Goal: Task Accomplishment & Management: Manage account settings

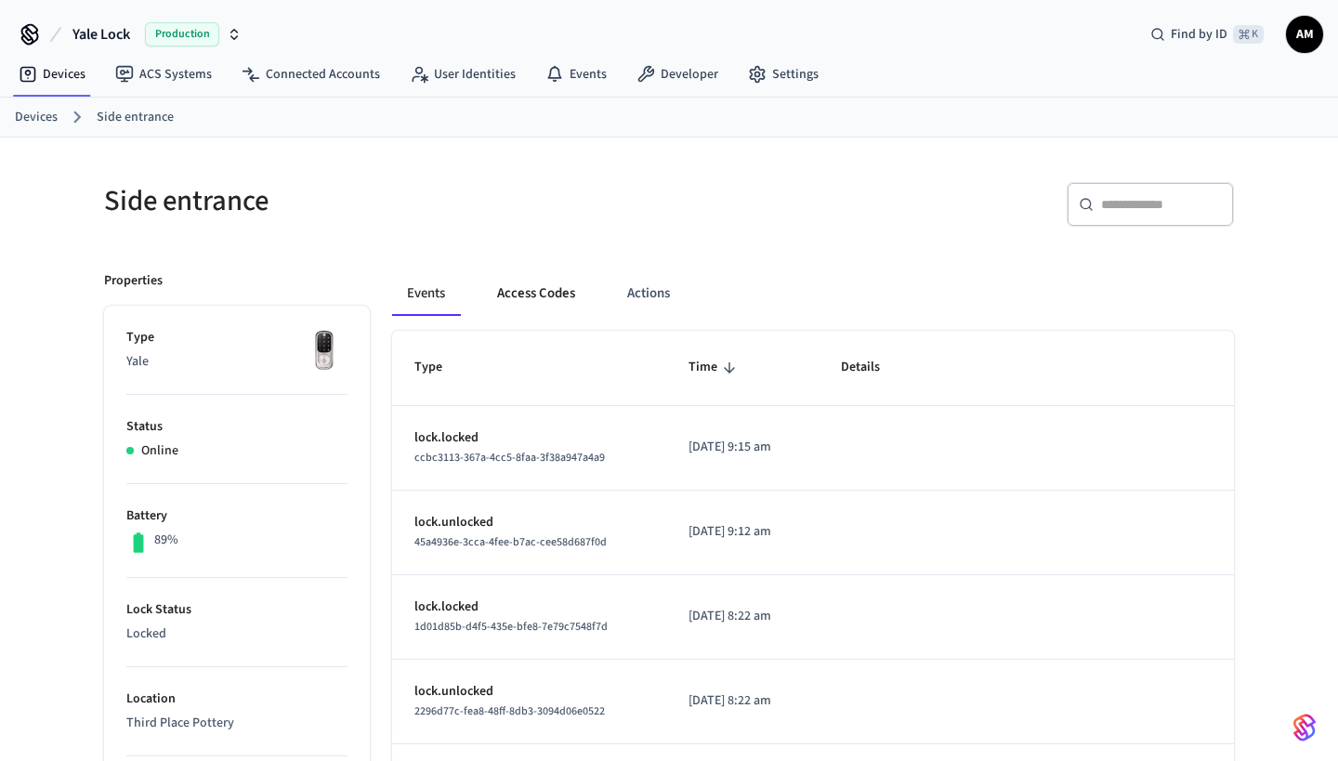
click at [545, 276] on button "Access Codes" at bounding box center [536, 293] width 108 height 45
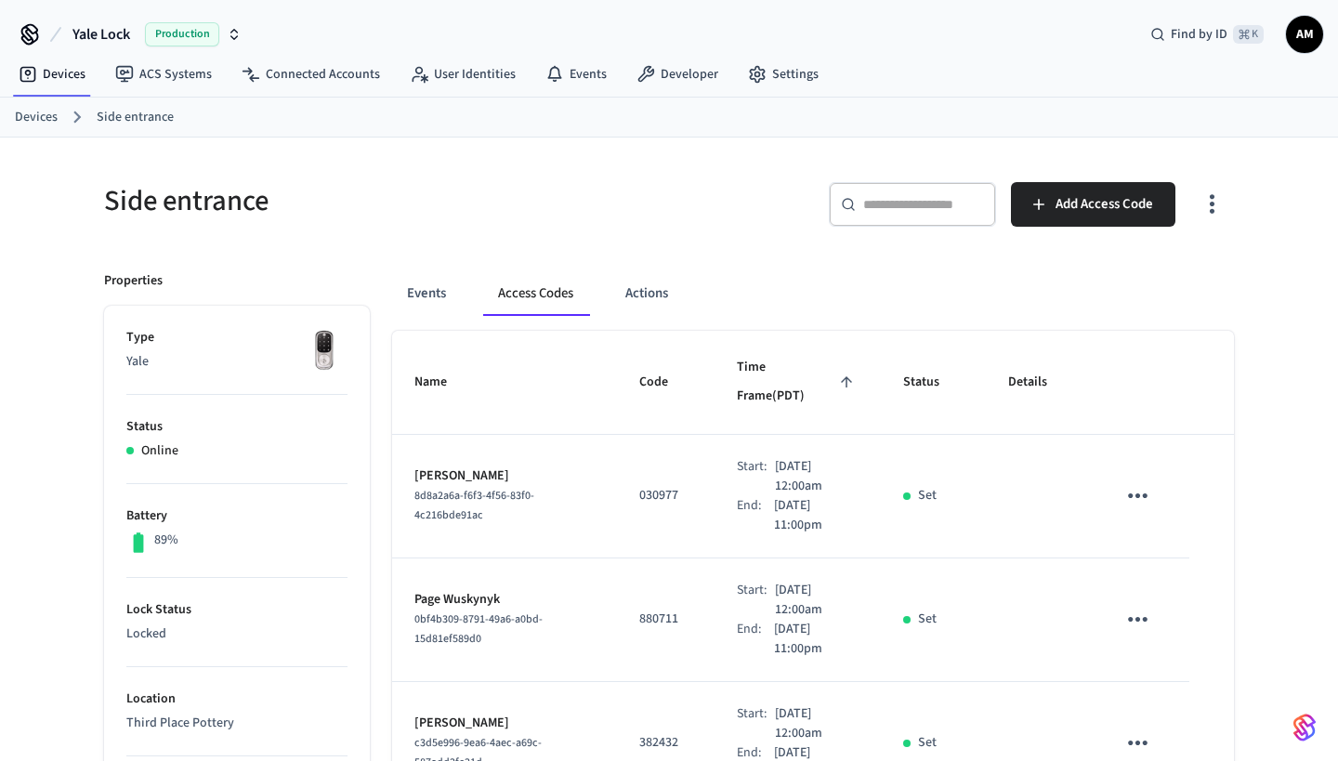
click at [545, 293] on button "Access Codes" at bounding box center [535, 293] width 105 height 45
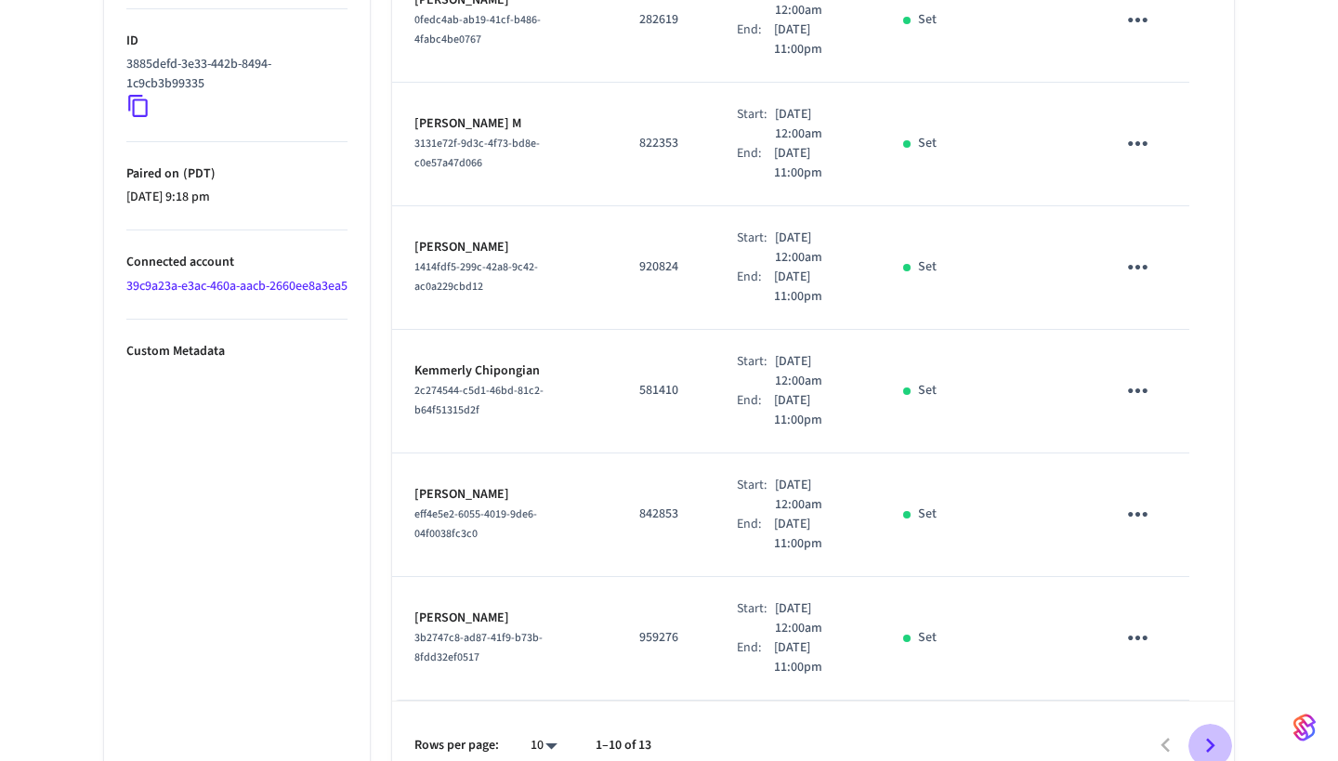
click at [1213, 738] on icon "Go to next page" at bounding box center [1210, 745] width 9 height 15
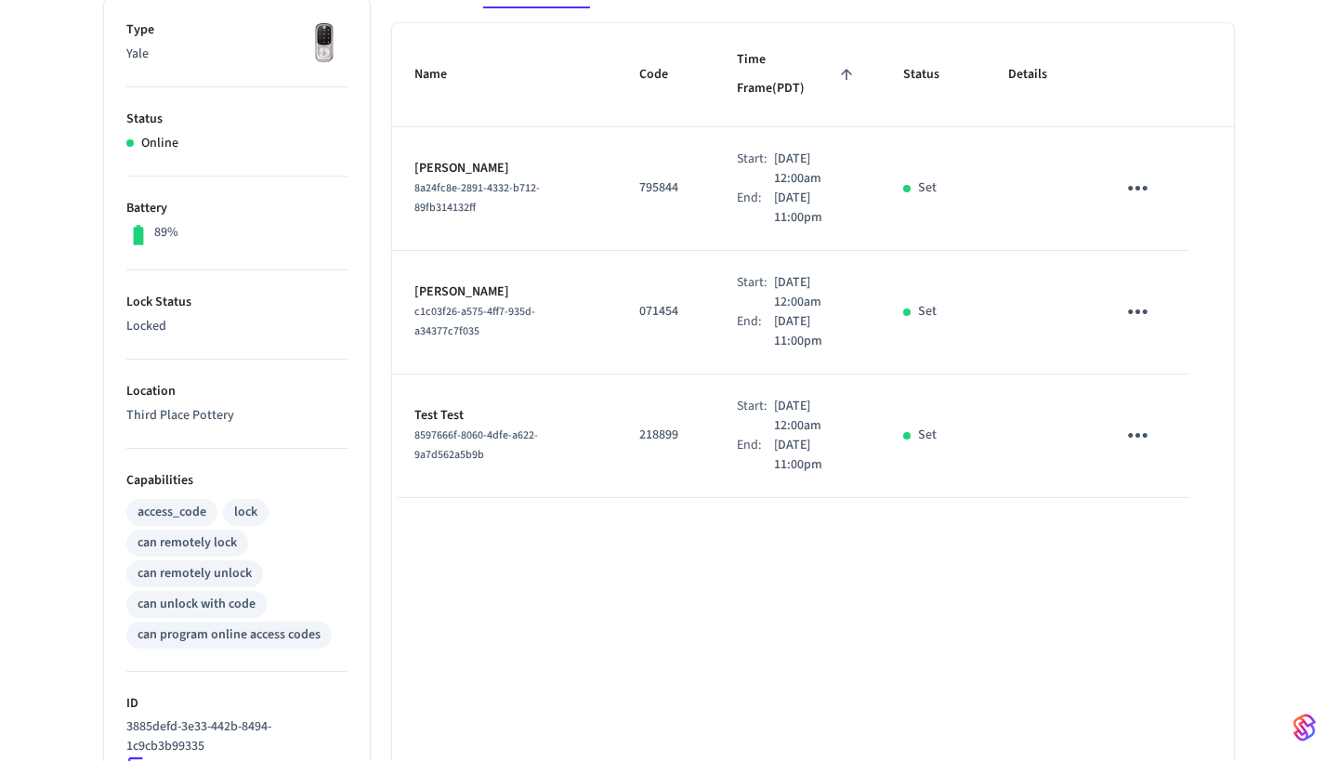
scroll to position [280, 0]
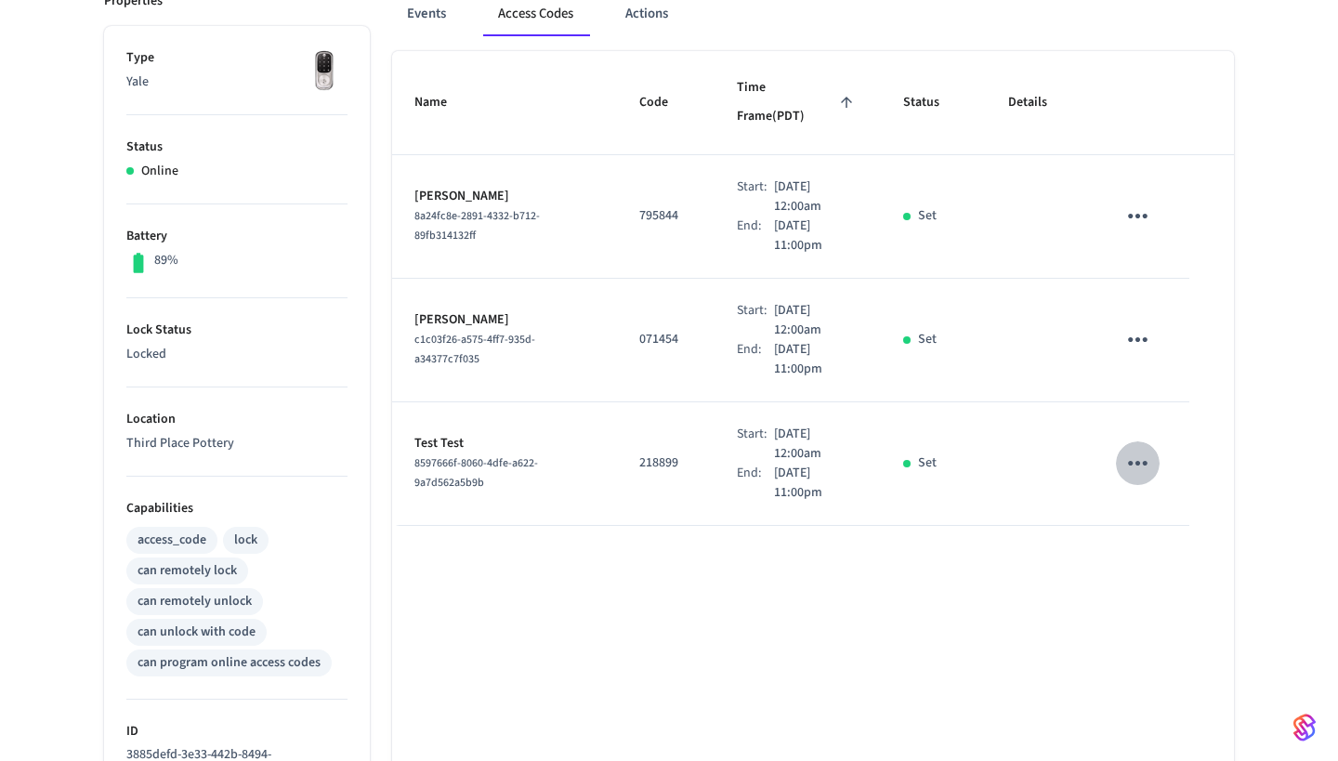
click at [1143, 449] on icon "sticky table" at bounding box center [1137, 463] width 29 height 29
click at [1029, 463] on div at bounding box center [669, 380] width 1338 height 761
click at [1141, 449] on icon "sticky table" at bounding box center [1137, 463] width 29 height 29
click at [1162, 542] on icon at bounding box center [1160, 538] width 8 height 11
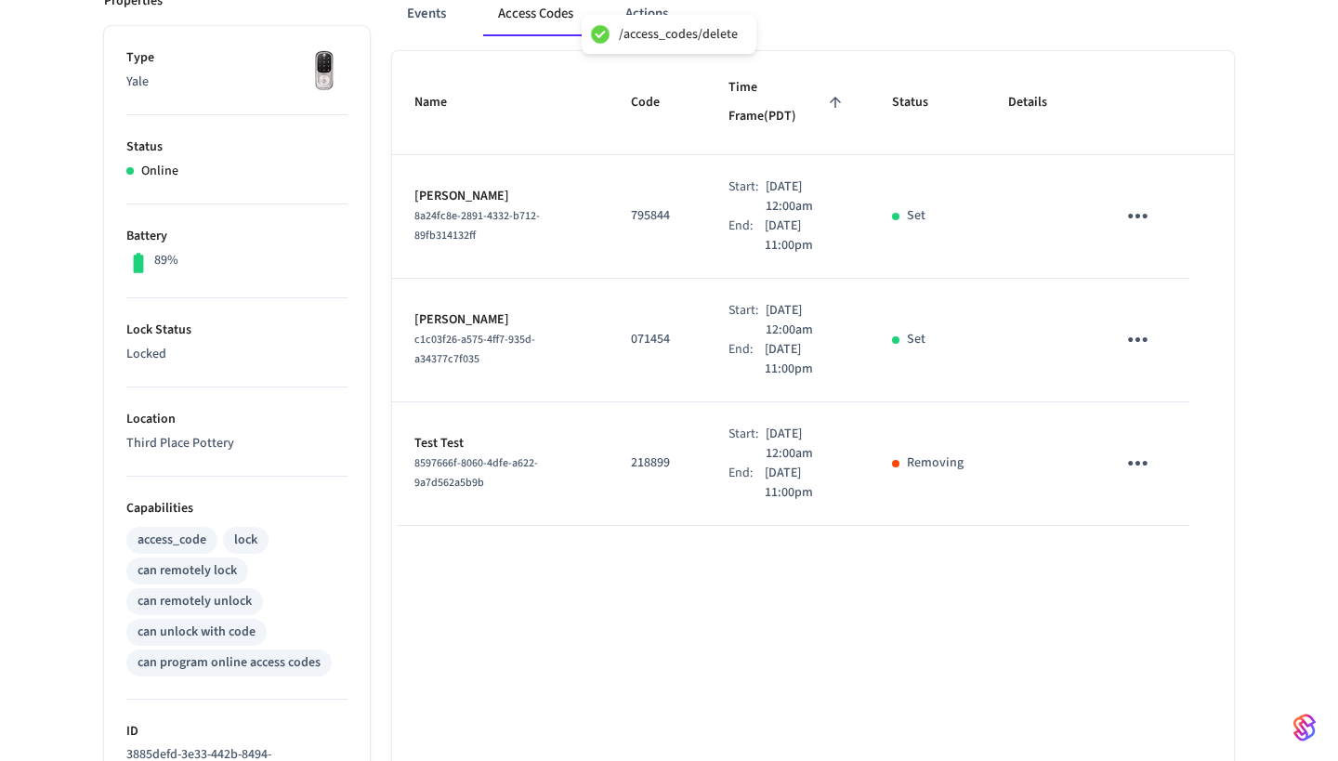
click at [778, 577] on div "Name Code Time Frame (PDT) Status Details Kai Arakawa 8a24fc8e-2891-4332-b712-8…" at bounding box center [813, 564] width 842 height 1027
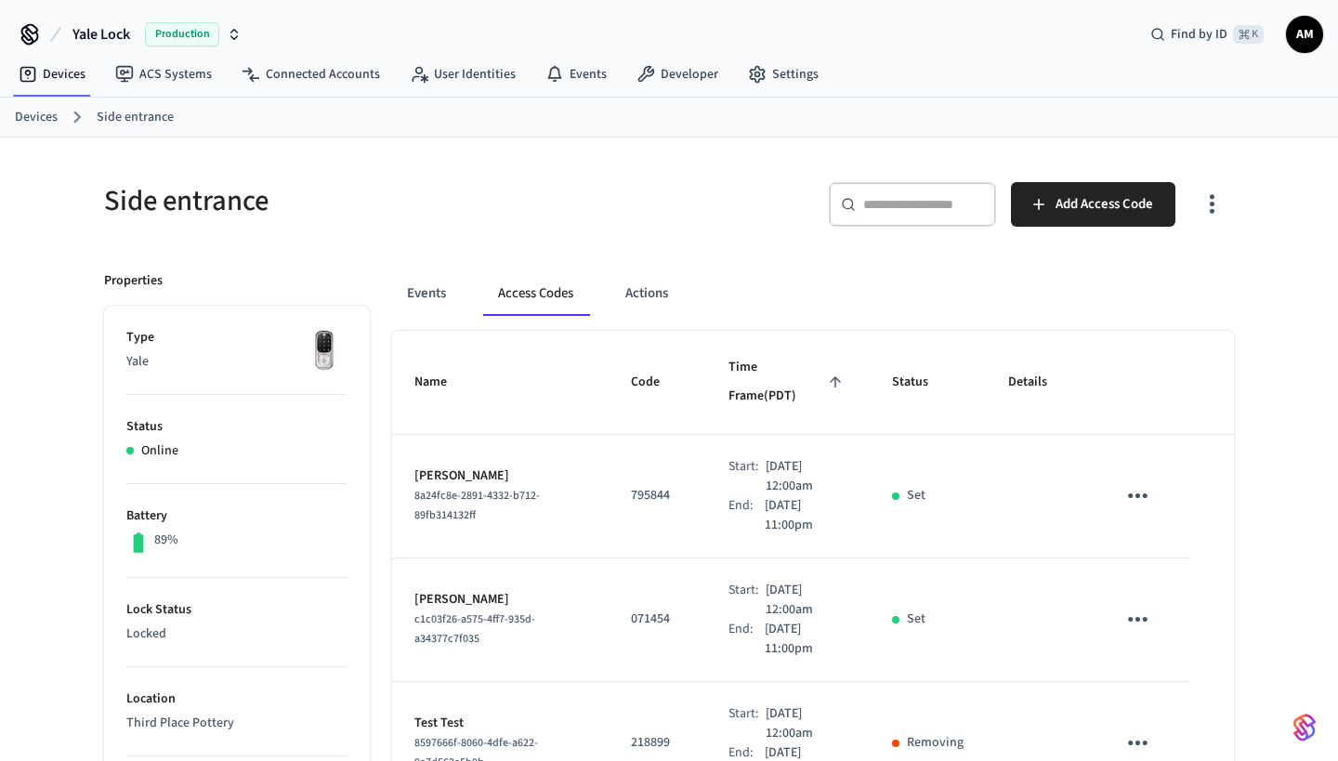
scroll to position [0, 0]
click at [413, 282] on button "Events" at bounding box center [426, 293] width 69 height 45
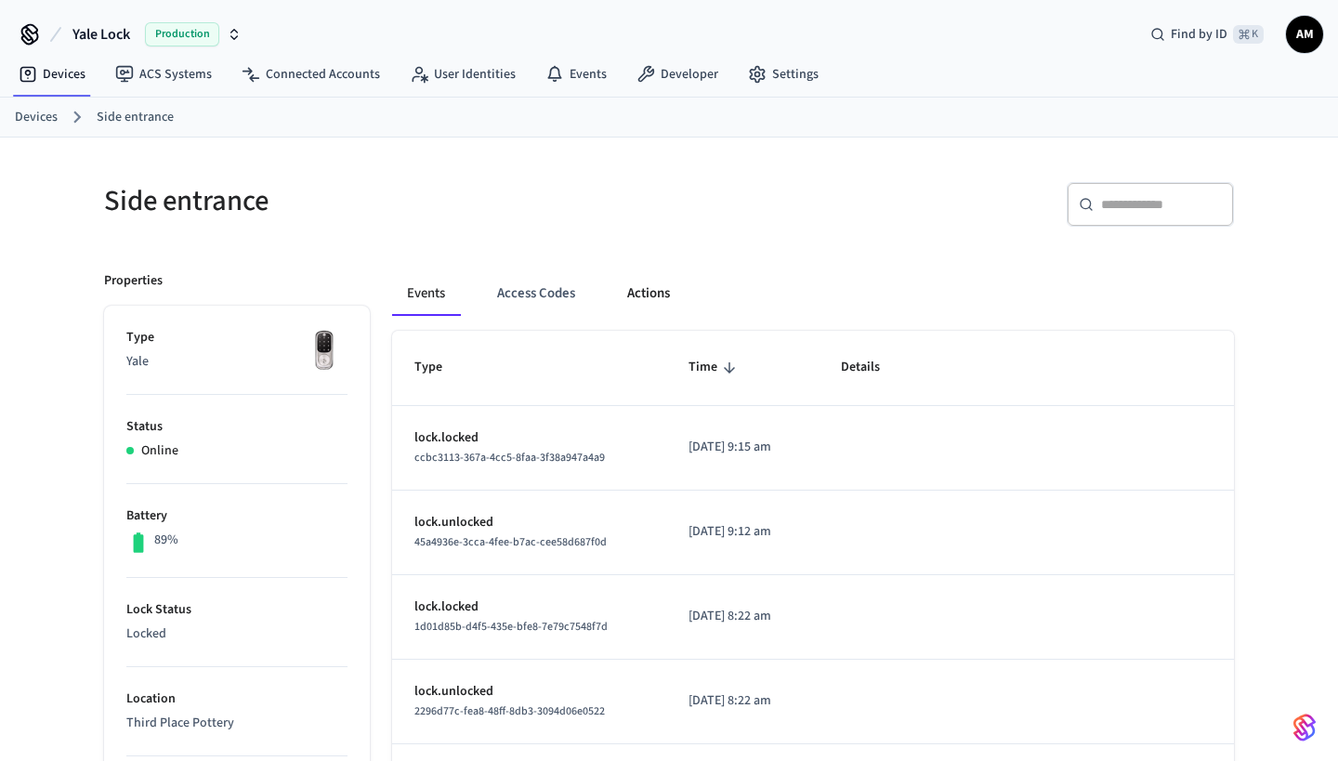
click at [647, 298] on button "Actions" at bounding box center [648, 293] width 72 height 45
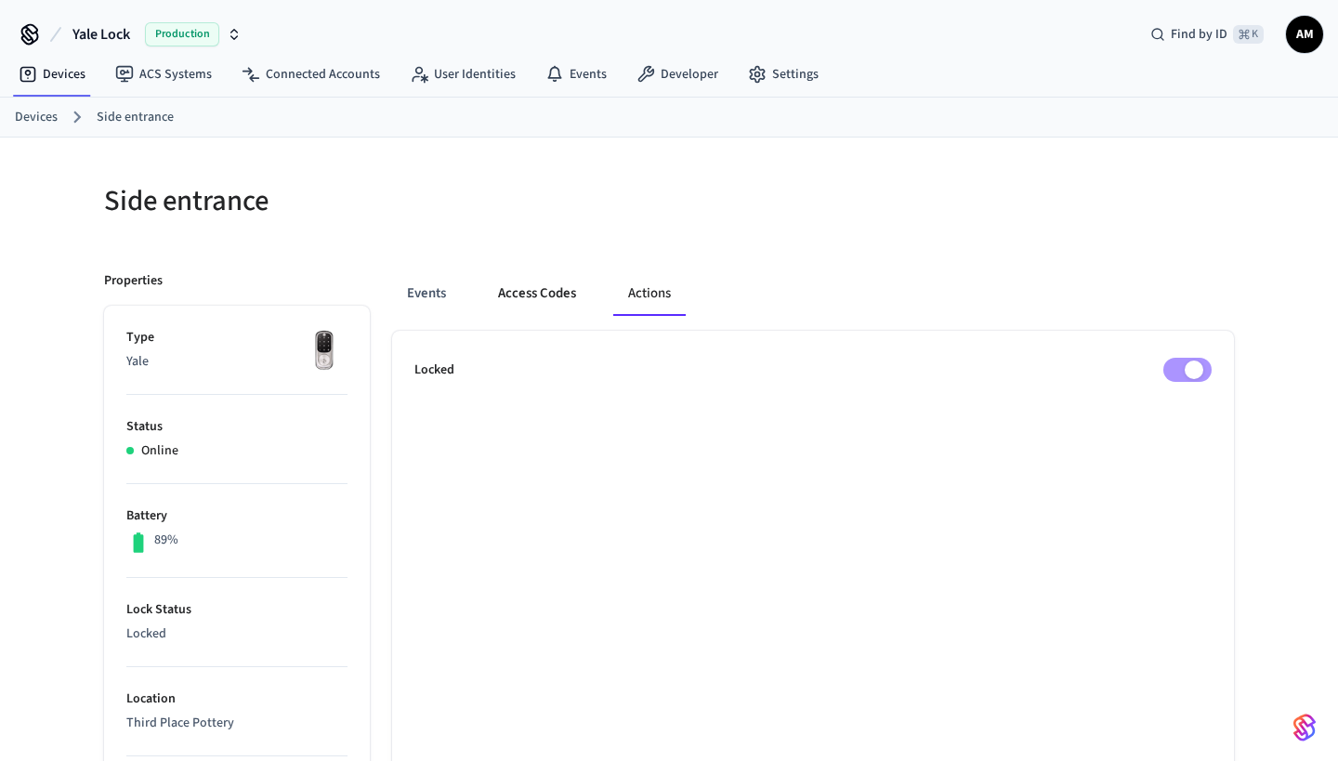
click at [551, 296] on button "Access Codes" at bounding box center [537, 293] width 108 height 45
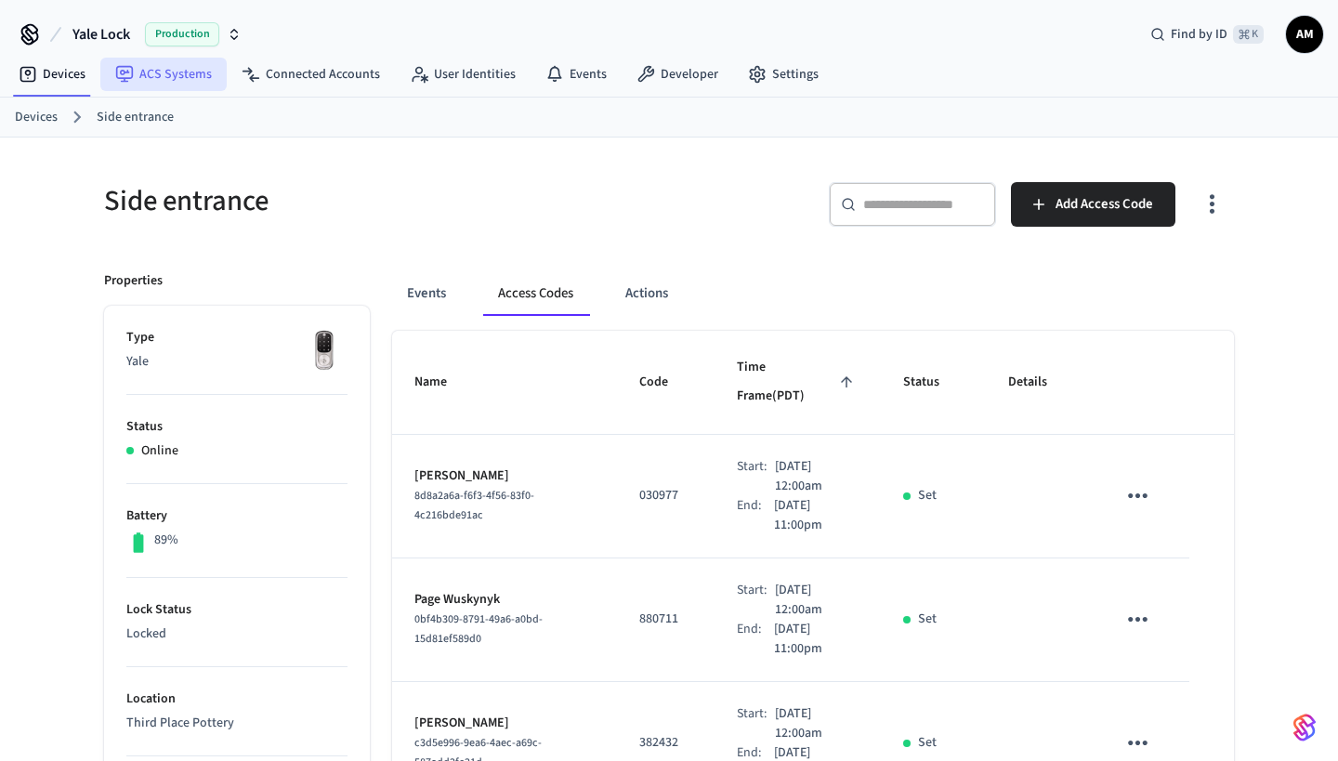
click at [172, 80] on link "ACS Systems" at bounding box center [163, 74] width 126 height 33
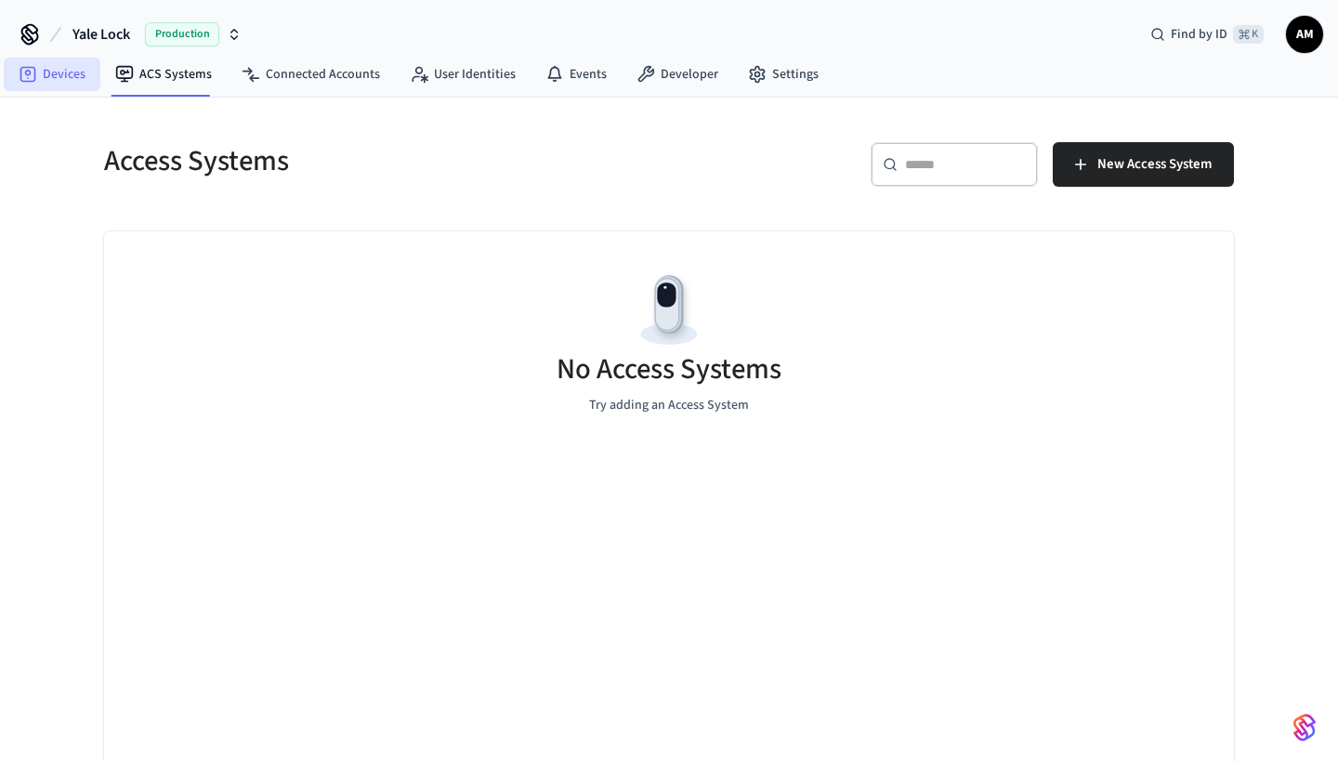
click at [59, 85] on link "Devices" at bounding box center [52, 74] width 97 height 33
